Goal: Information Seeking & Learning: Learn about a topic

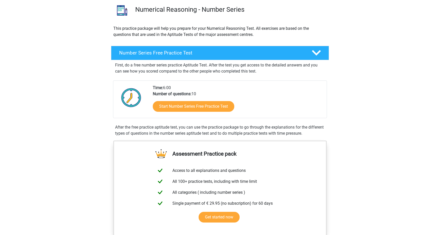
scroll to position [40, 0]
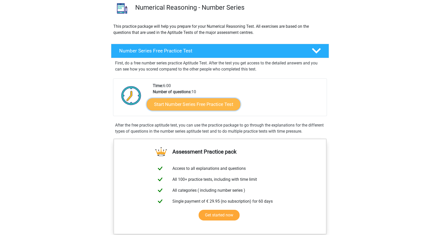
click at [229, 101] on link "Start Number Series Free Practice Test" at bounding box center [194, 104] width 94 height 12
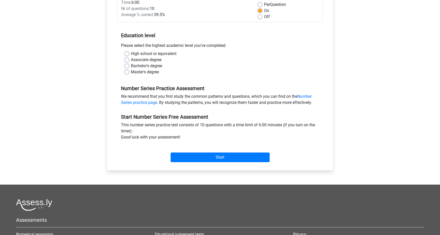
scroll to position [78, 0]
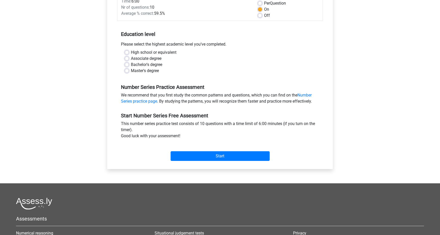
click at [147, 66] on label "Bachelor's degree" at bounding box center [146, 65] width 31 height 6
click at [129, 66] on input "Bachelor's degree" at bounding box center [127, 64] width 4 height 5
radio input "true"
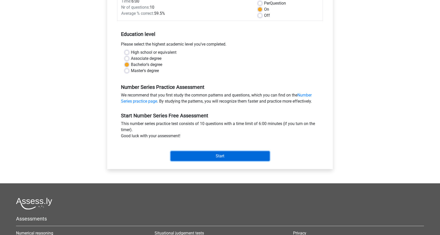
click at [206, 151] on input "Start" at bounding box center [219, 156] width 99 height 10
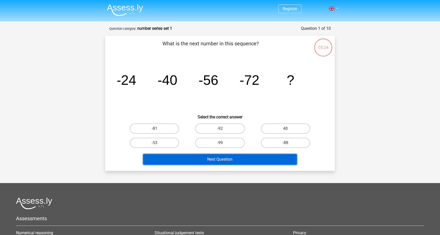
click at [246, 157] on button "Next Question" at bounding box center [220, 159] width 154 height 11
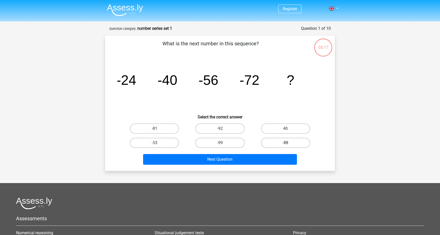
click at [297, 142] on label "-88" at bounding box center [285, 143] width 49 height 10
click at [289, 143] on input "-88" at bounding box center [286, 144] width 3 height 3
radio input "true"
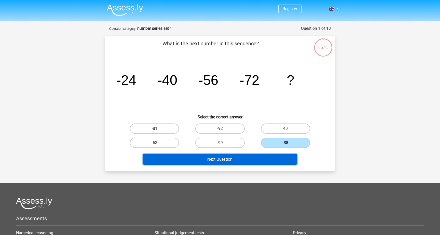
click at [265, 159] on button "Next Question" at bounding box center [220, 159] width 154 height 11
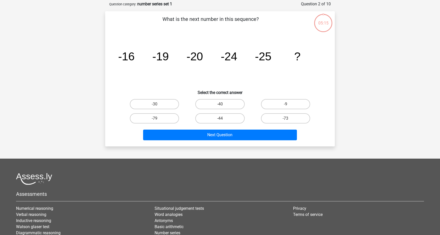
scroll to position [25, 0]
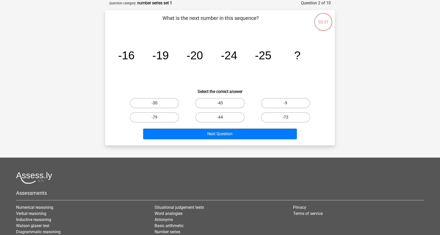
click at [156, 102] on label "-30" at bounding box center [154, 103] width 49 height 10
click at [156, 103] on input "-30" at bounding box center [155, 104] width 3 height 3
radio input "true"
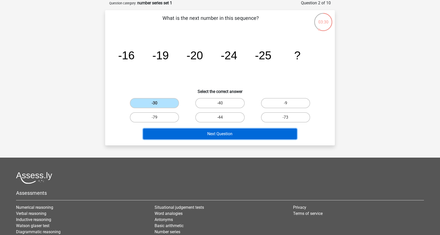
click at [247, 134] on button "Next Question" at bounding box center [220, 134] width 154 height 11
